Goal: Transaction & Acquisition: Purchase product/service

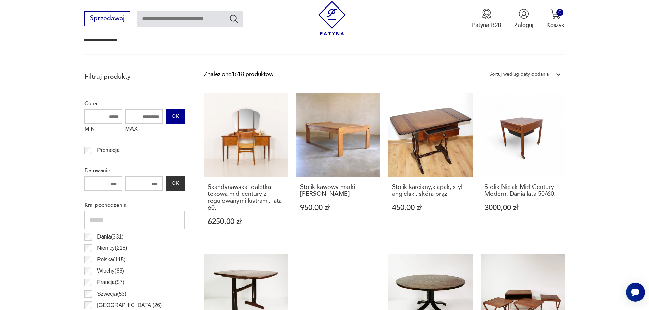
scroll to position [261, 0]
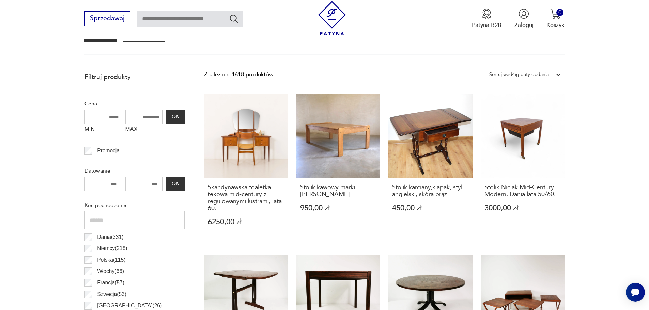
click at [142, 119] on input "MAX" at bounding box center [143, 117] width 37 height 14
type input "****"
click at [177, 118] on button "OK" at bounding box center [175, 117] width 18 height 14
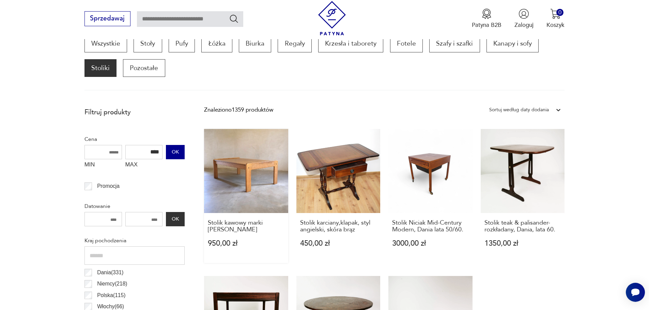
scroll to position [218, 0]
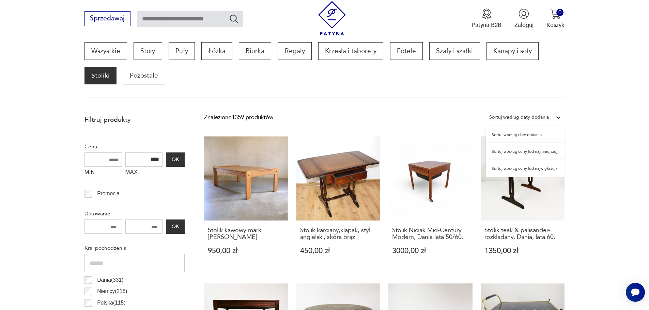
click at [539, 114] on div "Sortuj według daty dodania" at bounding box center [519, 117] width 60 height 9
click at [532, 152] on div "Sortuj według ceny (od najmniejszej)" at bounding box center [525, 151] width 79 height 17
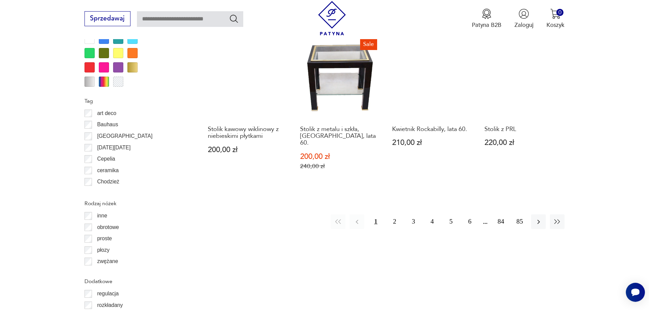
scroll to position [772, 0]
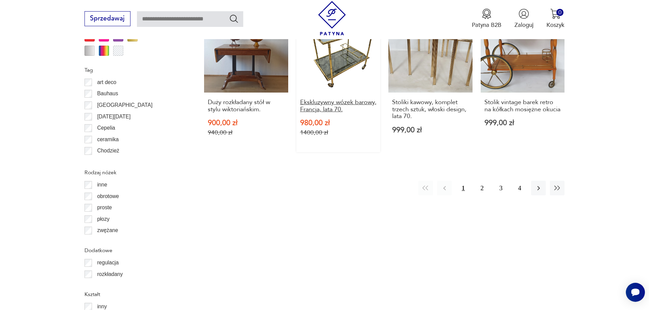
scroll to position [831, 0]
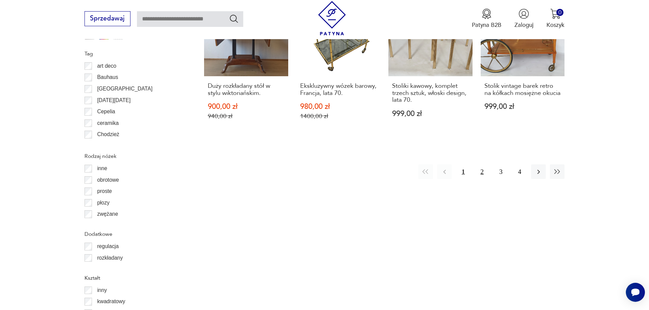
click at [484, 169] on button "2" at bounding box center [482, 172] width 15 height 15
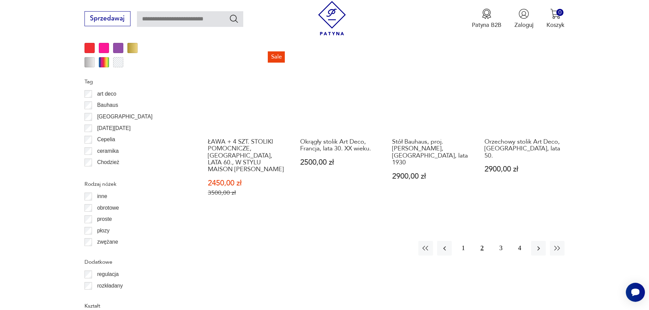
scroll to position [806, 0]
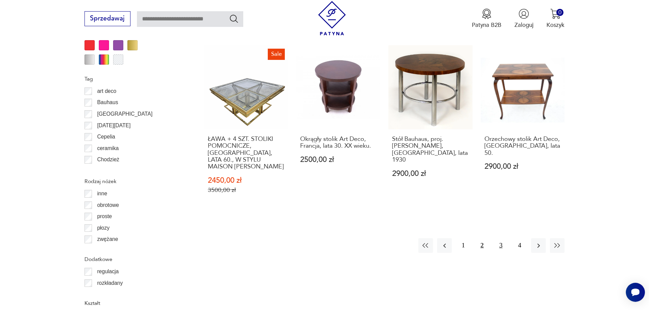
click at [498, 239] on button "3" at bounding box center [501, 246] width 15 height 15
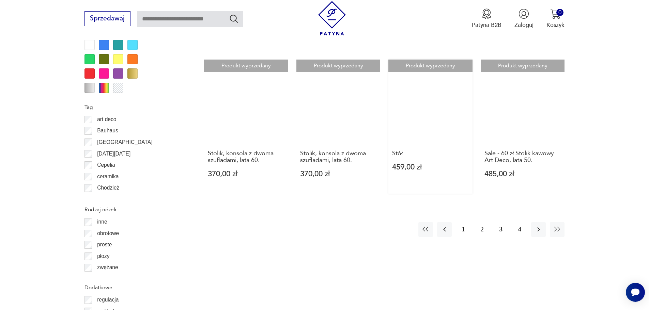
scroll to position [806, 0]
